Goal: Information Seeking & Learning: Learn about a topic

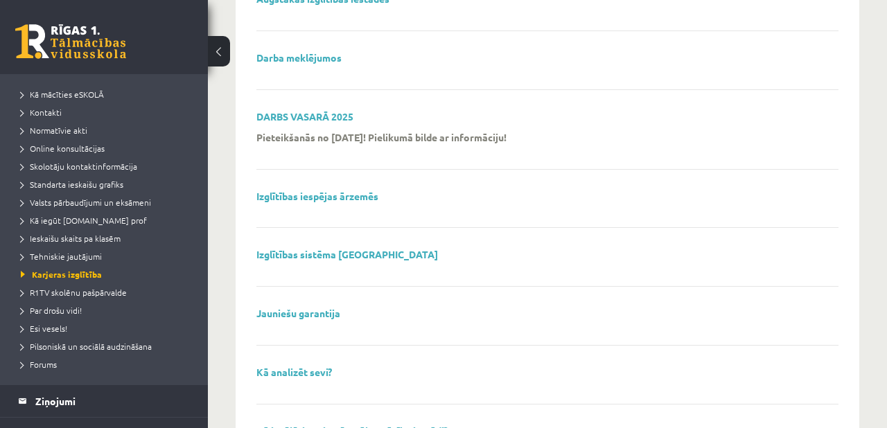
scroll to position [63, 0]
click at [80, 288] on span "R1TV skolēnu pašpārvalde" at bounding box center [74, 293] width 106 height 11
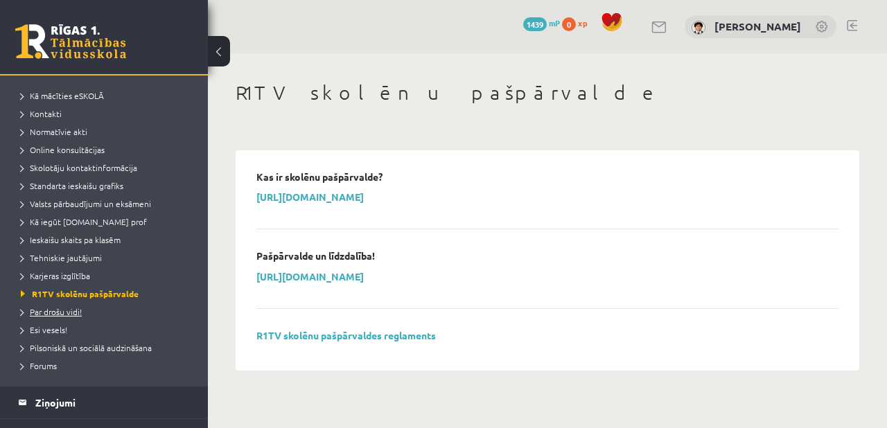
click at [68, 313] on span "Par drošu vidi!" at bounding box center [51, 311] width 61 height 11
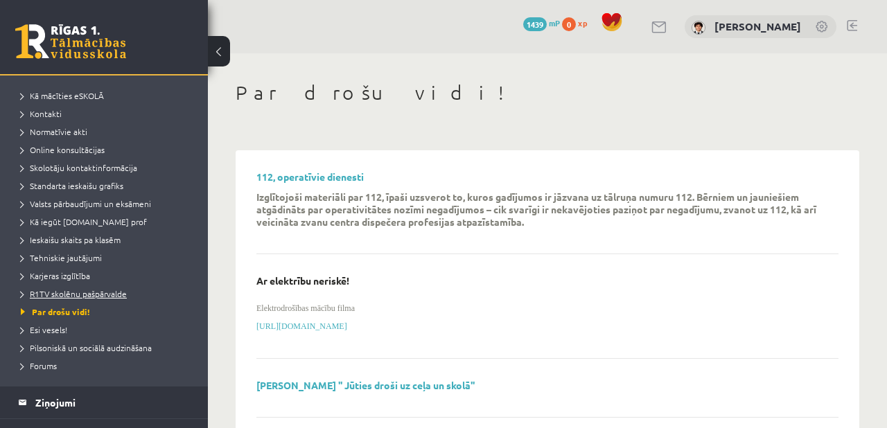
click at [93, 292] on span "R1TV skolēnu pašpārvalde" at bounding box center [74, 293] width 106 height 11
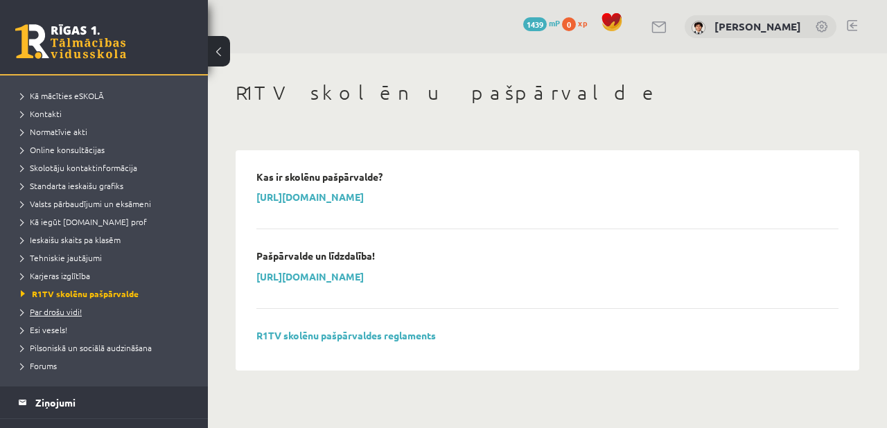
click at [76, 314] on span "Par drošu vidi!" at bounding box center [51, 311] width 61 height 11
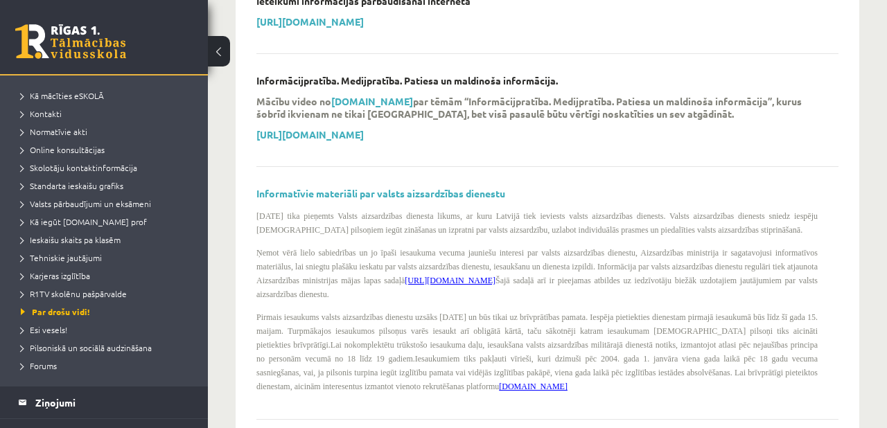
scroll to position [83, 0]
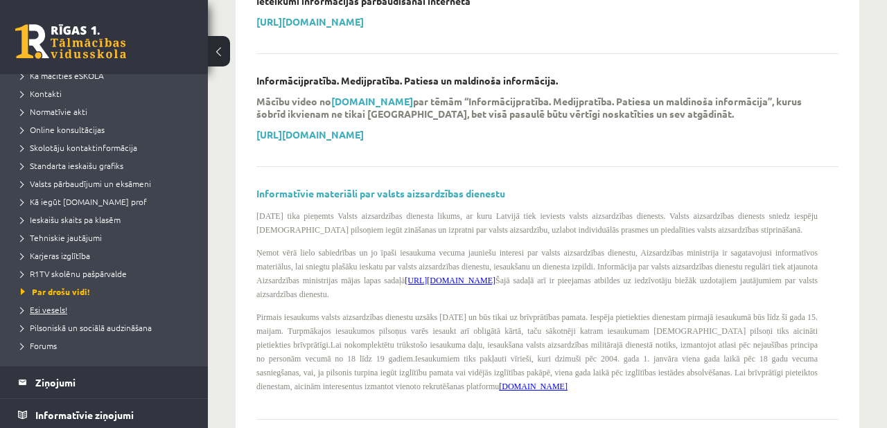
click at [63, 303] on link "Esi vesels!" at bounding box center [107, 309] width 173 height 12
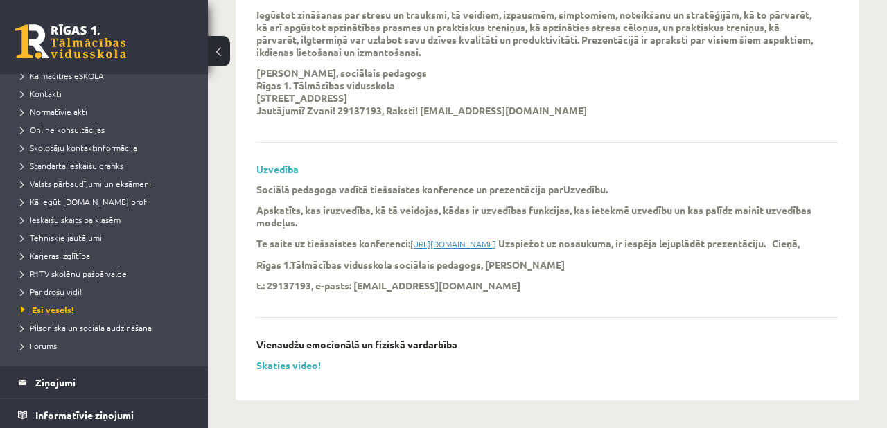
scroll to position [136, 0]
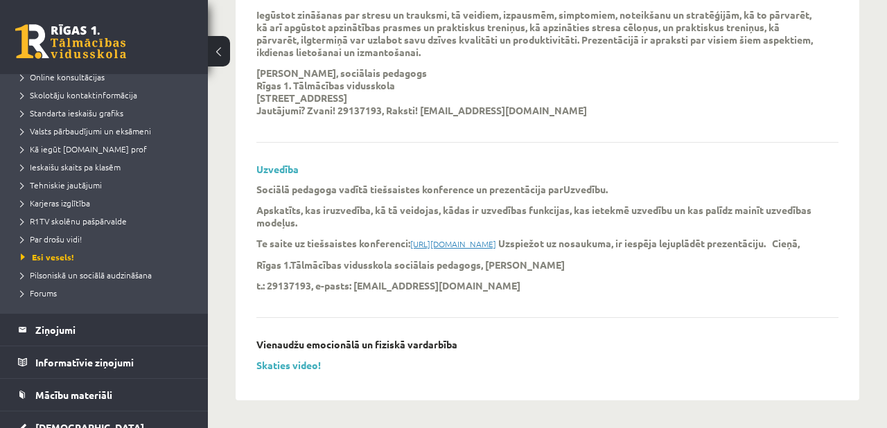
click at [82, 265] on li "Esi vesels!" at bounding box center [107, 257] width 173 height 18
click at [82, 273] on span "Pilsoniskā un sociālā audzināšana" at bounding box center [86, 274] width 131 height 11
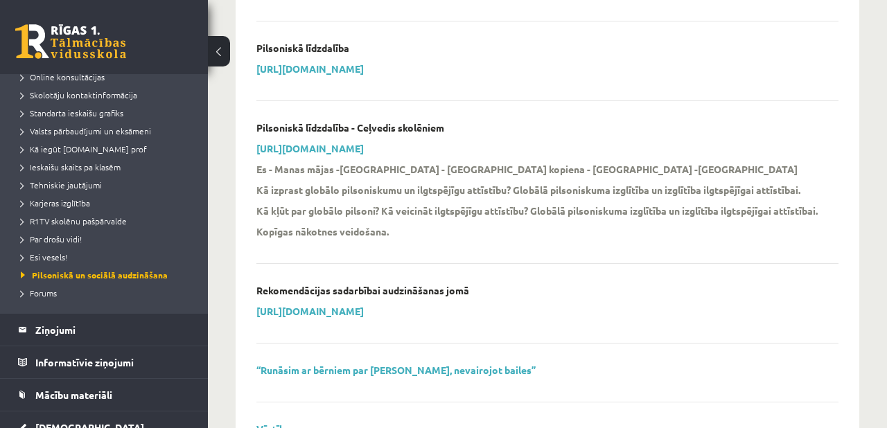
scroll to position [1510, 0]
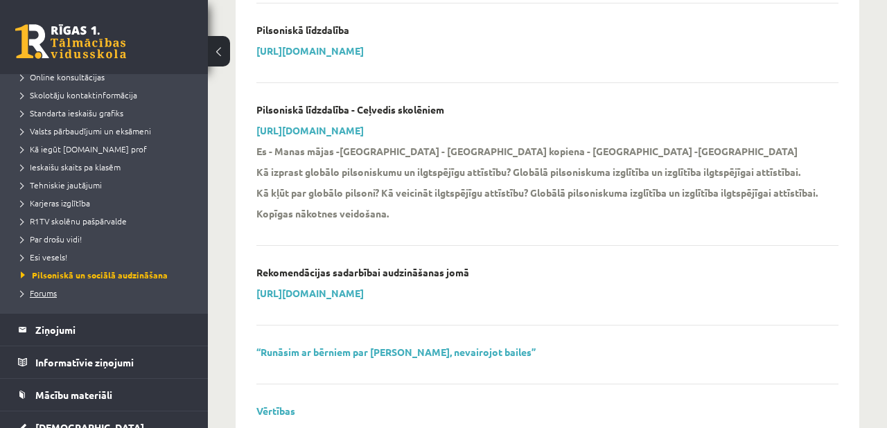
click at [60, 290] on link "Forums" at bounding box center [107, 293] width 173 height 12
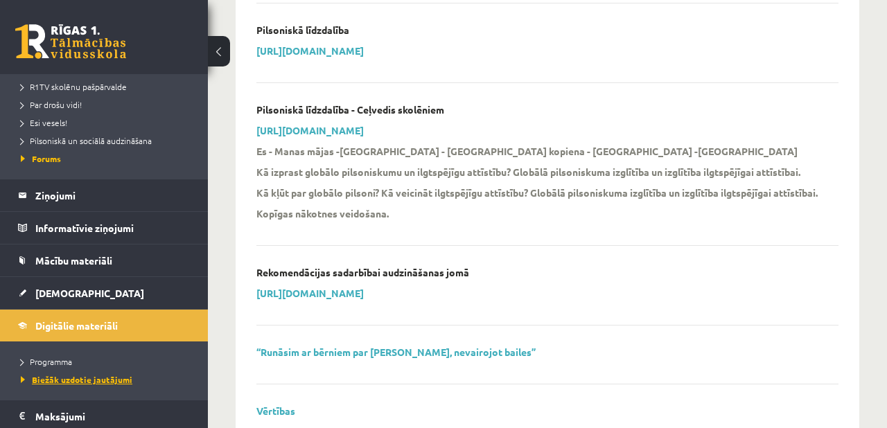
click at [87, 374] on link "Biežāk uzdotie jautājumi" at bounding box center [107, 379] width 173 height 12
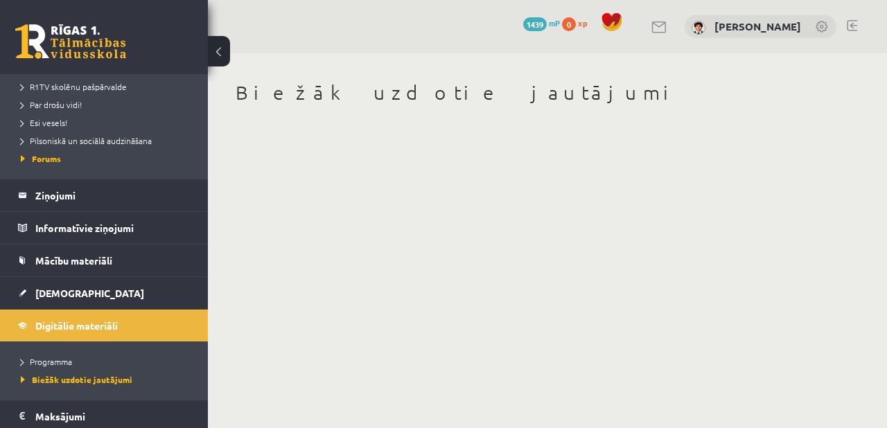
click at [80, 353] on li "Programma" at bounding box center [107, 362] width 173 height 18
click at [67, 362] on span "Programma" at bounding box center [49, 361] width 57 height 11
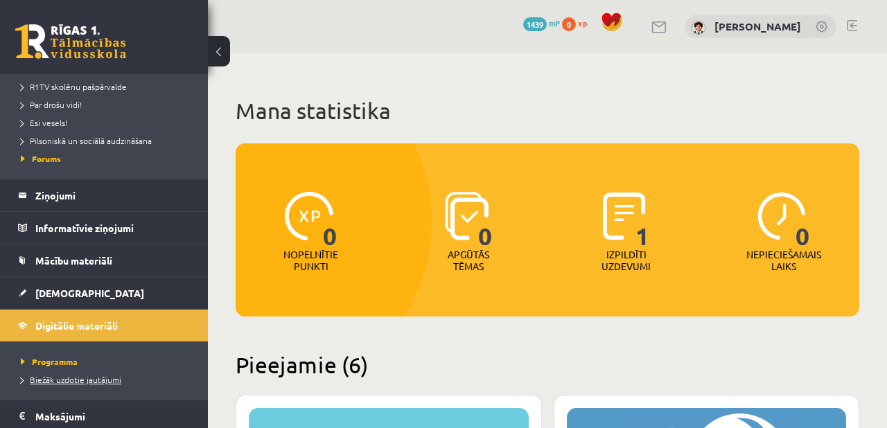
click at [65, 384] on link "Biežāk uzdotie jautājumi" at bounding box center [107, 379] width 173 height 12
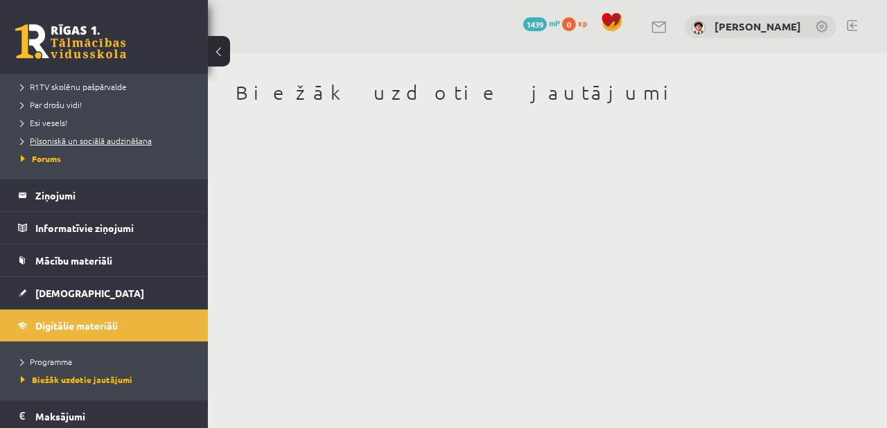
scroll to position [249, 0]
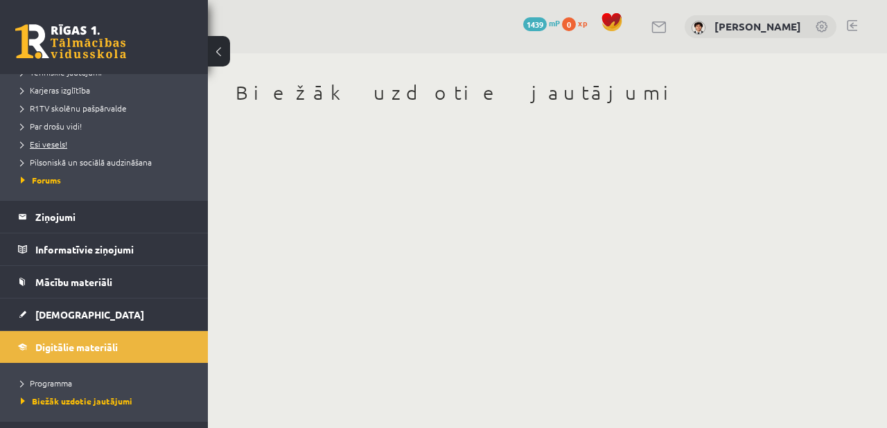
click at [78, 143] on link "Esi vesels!" at bounding box center [107, 144] width 173 height 12
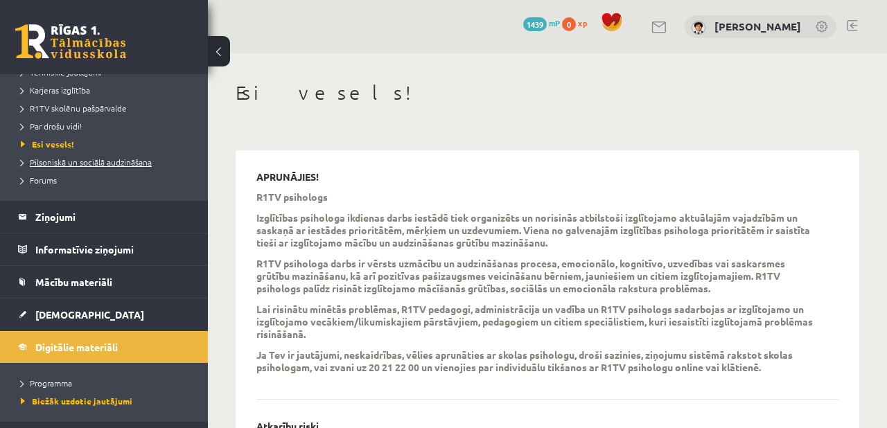
click at [77, 163] on span "Pilsoniskā un sociālā audzināšana" at bounding box center [86, 162] width 131 height 11
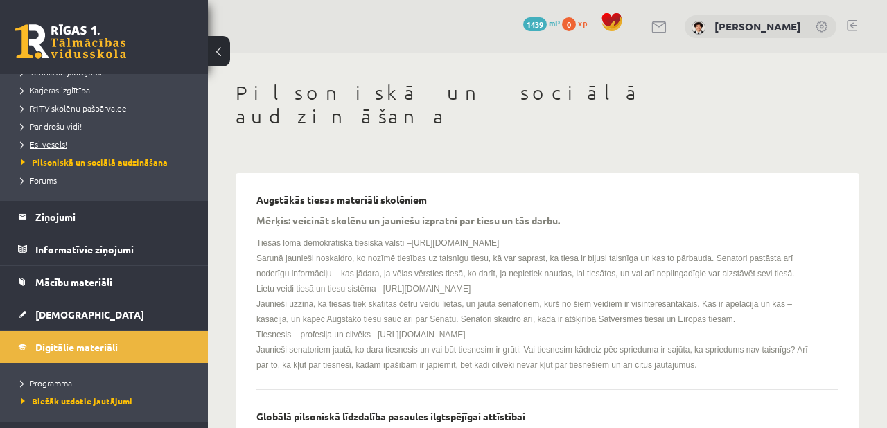
click at [55, 143] on span "Esi vesels!" at bounding box center [44, 144] width 46 height 11
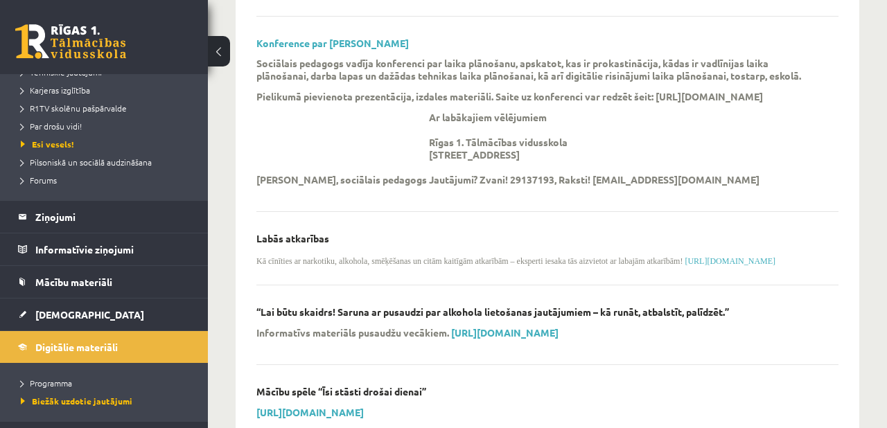
scroll to position [1347, 0]
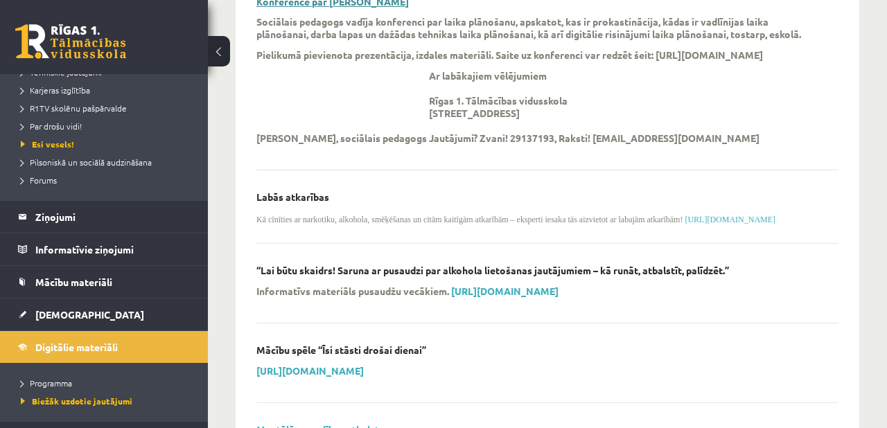
click at [340, 8] on link "Konference par [PERSON_NAME]" at bounding box center [332, 1] width 152 height 12
